Goal: Obtain resource: Download file/media

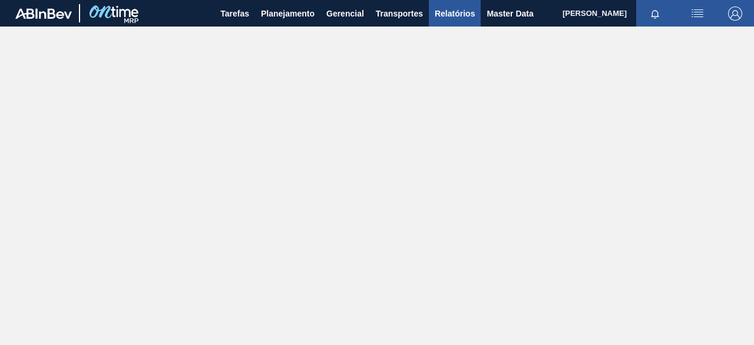
click at [440, 18] on span "Relatórios" at bounding box center [455, 13] width 40 height 14
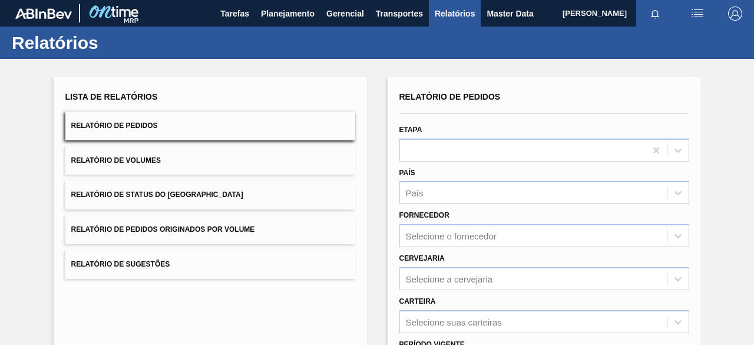
click at [292, 227] on button "Relatório de Pedidos Originados por Volume" at bounding box center [210, 229] width 290 height 29
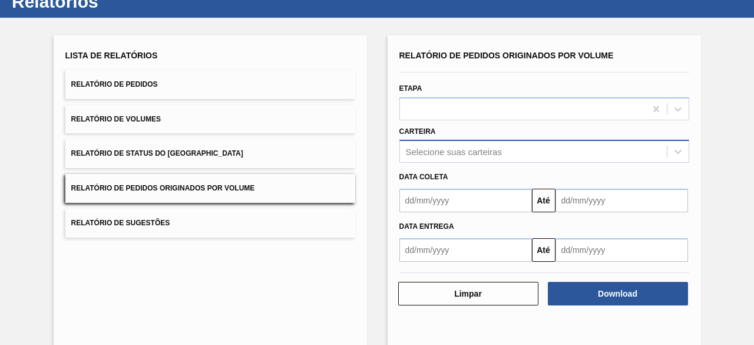
click at [534, 163] on div "Selecione suas carteiras" at bounding box center [544, 151] width 290 height 23
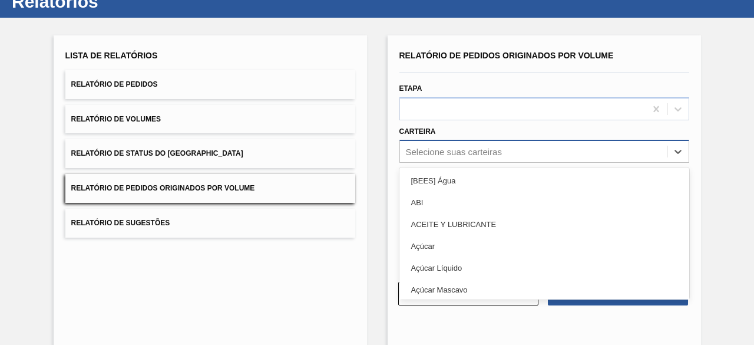
scroll to position [45, 0]
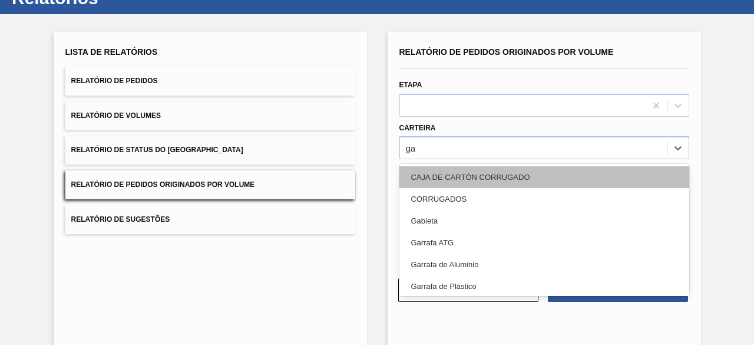
type input "gar"
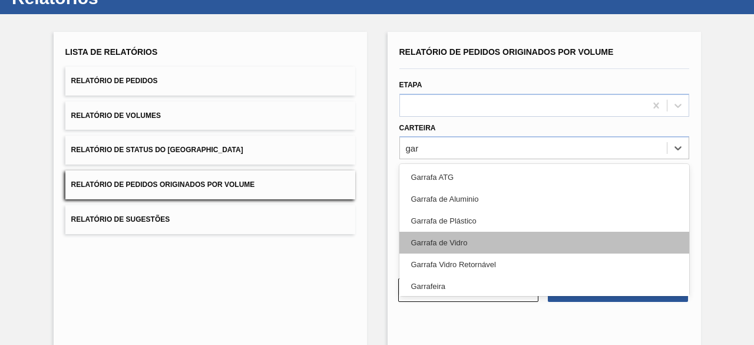
click at [507, 237] on div "Garrafa de Vidro" at bounding box center [544, 243] width 290 height 22
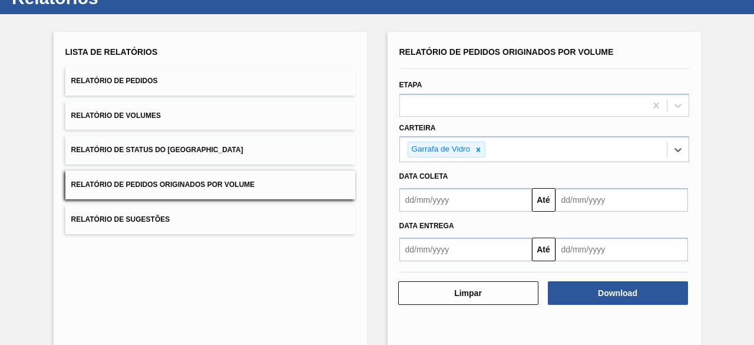
click at [497, 202] on input "text" at bounding box center [465, 200] width 133 height 24
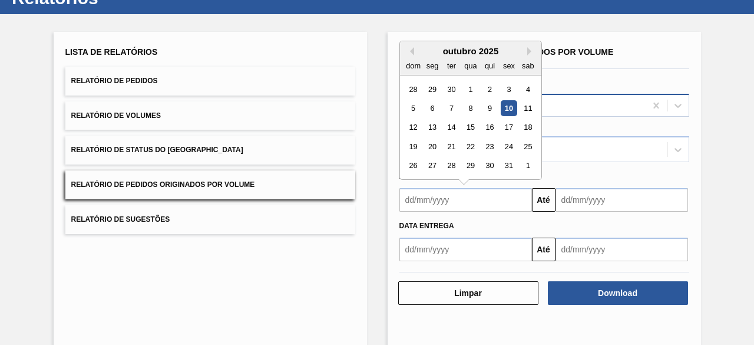
click at [430, 110] on div "6" at bounding box center [432, 108] width 16 height 16
type input "[DATE]"
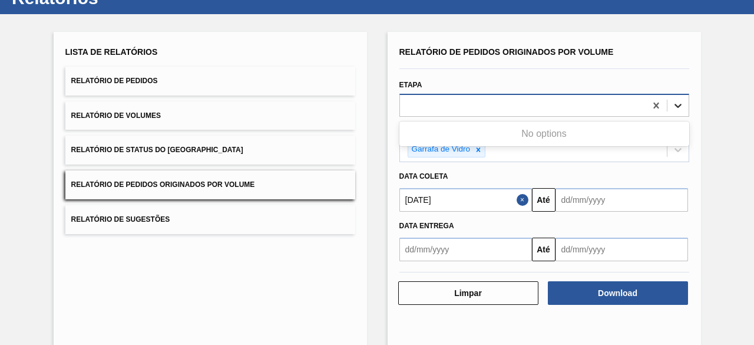
click at [679, 101] on icon at bounding box center [678, 106] width 12 height 12
click at [653, 104] on icon at bounding box center [656, 106] width 12 height 12
click at [675, 101] on icon at bounding box center [678, 106] width 12 height 12
click at [673, 101] on icon at bounding box center [678, 106] width 12 height 12
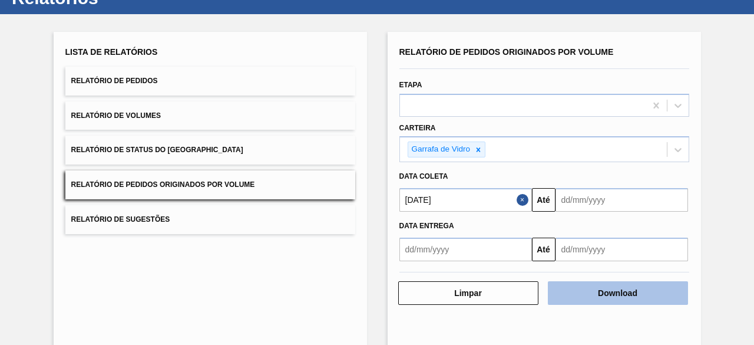
click at [637, 292] on button "Download" at bounding box center [618, 293] width 140 height 24
